Goal: Task Accomplishment & Management: Manage account settings

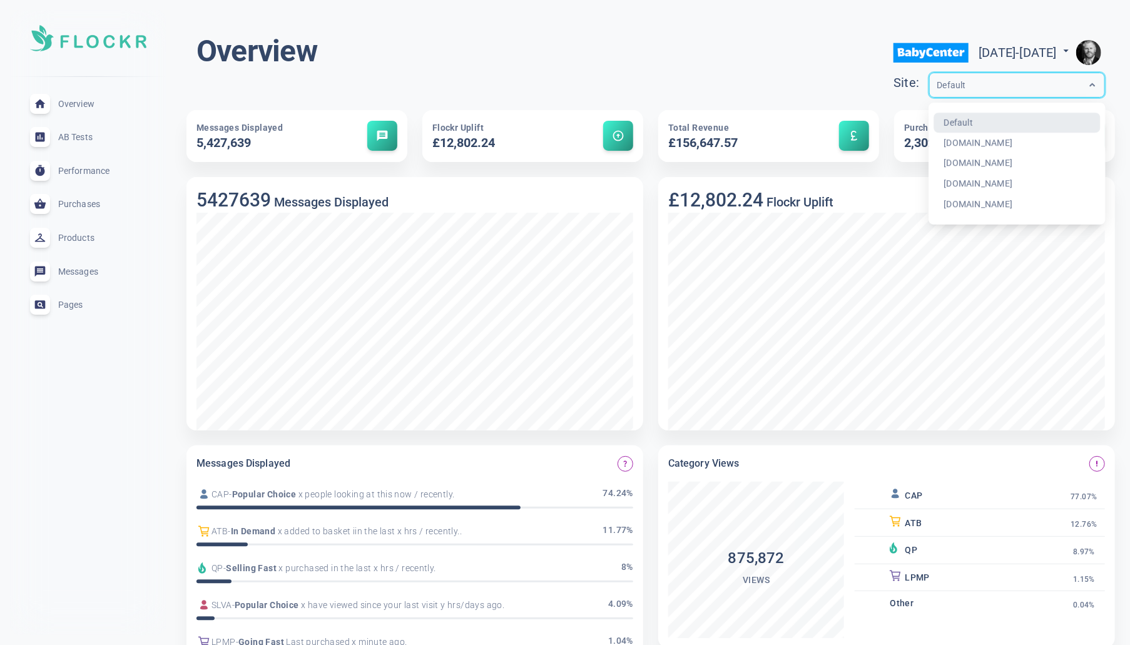
click at [947, 81] on div "Default" at bounding box center [1005, 85] width 151 height 14
click at [934, 146] on div "[DOMAIN_NAME]" at bounding box center [1017, 143] width 167 height 21
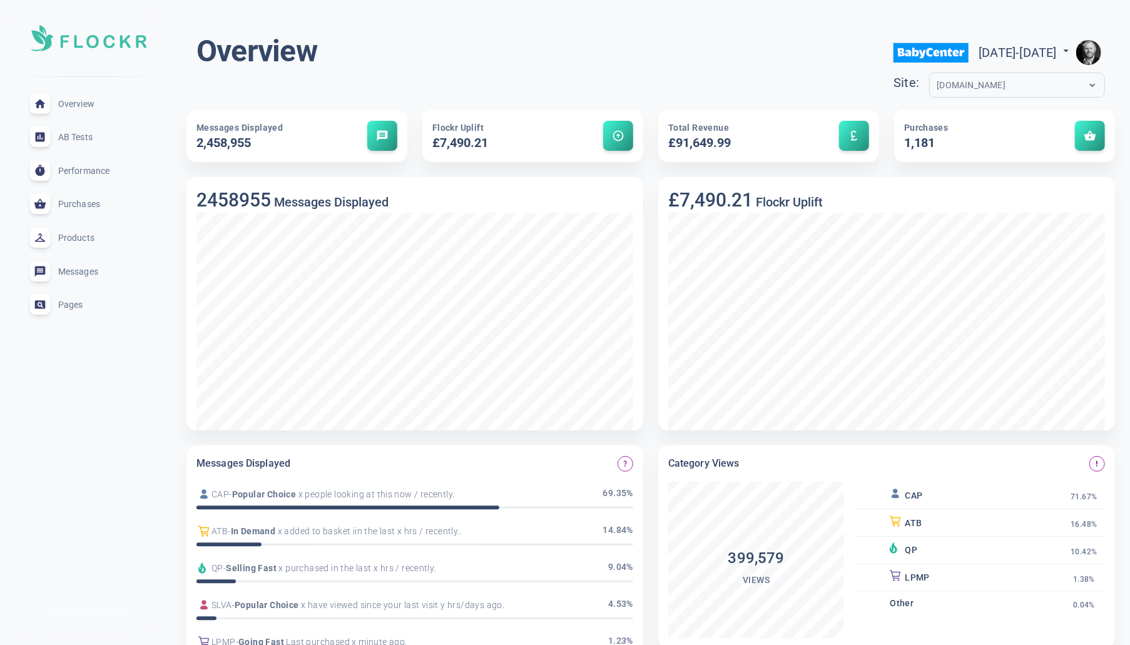
click at [1096, 50] on img "button" at bounding box center [1088, 52] width 25 height 25
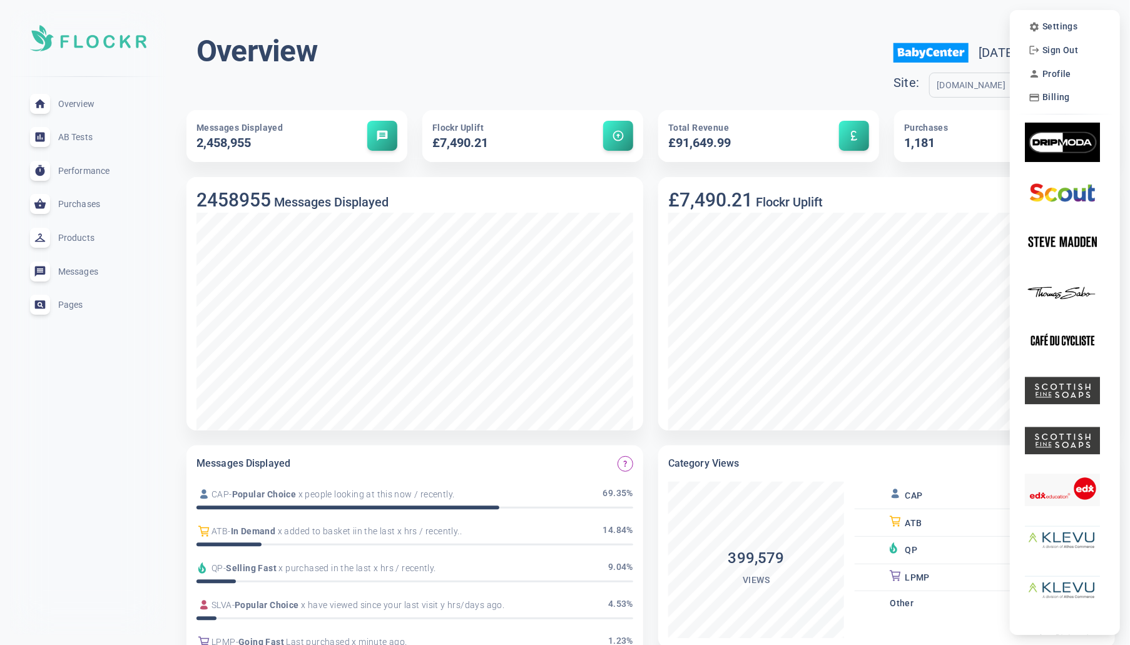
scroll to position [5, 0]
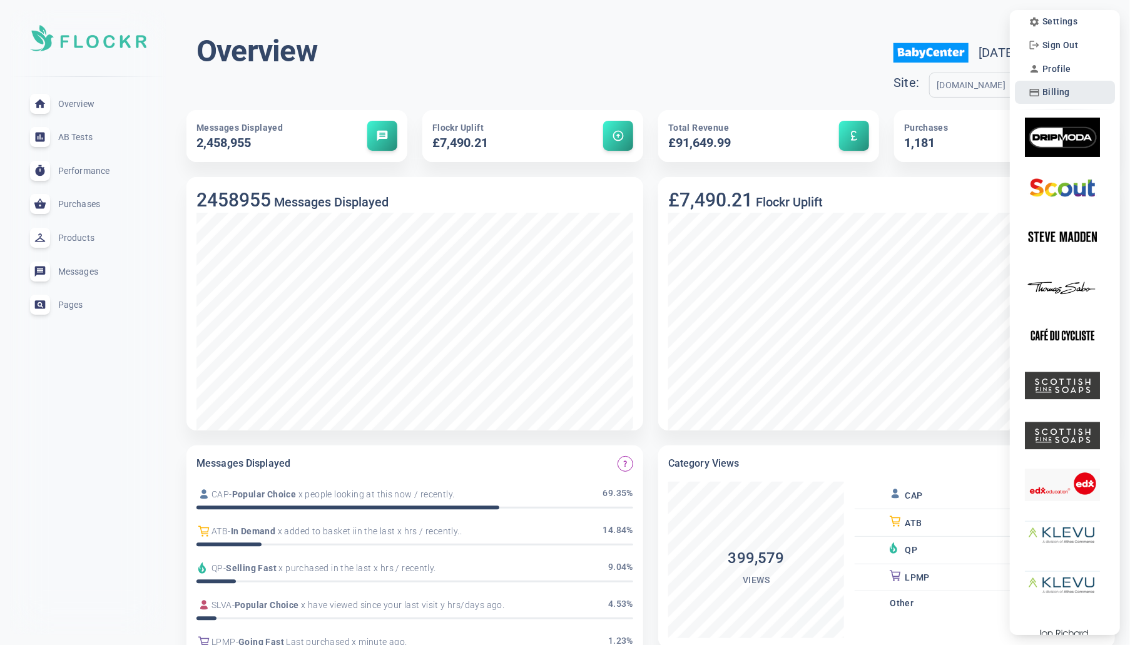
click at [1057, 93] on span "Billing" at bounding box center [1056, 92] width 28 height 11
